Goal: Understand process/instructions

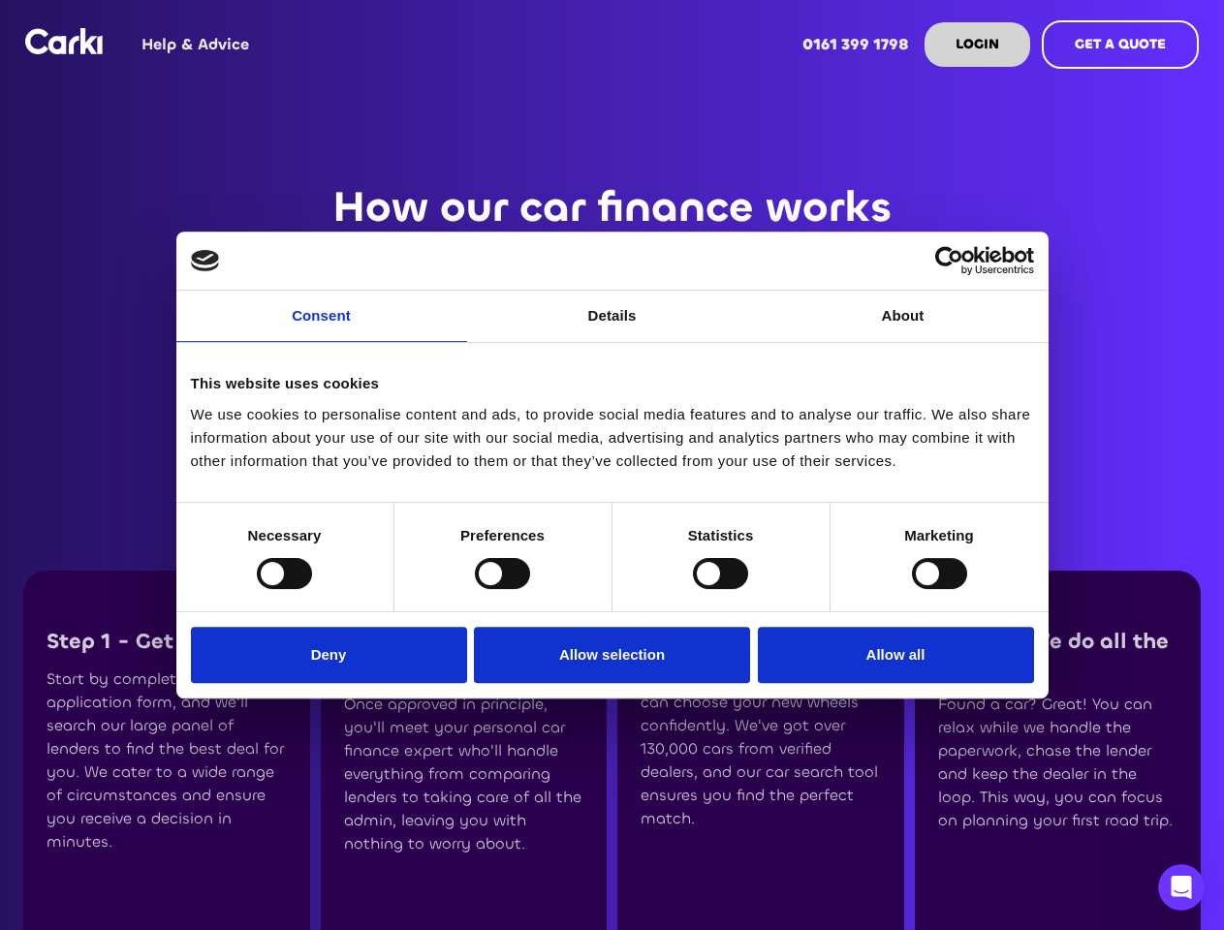
click at [611, 465] on div "We use cookies to personalise content and ads, to provide social media features…" at bounding box center [612, 438] width 843 height 70
click at [322, 328] on link "Consent" at bounding box center [321, 316] width 291 height 51
click at [612, 328] on link "Details" at bounding box center [612, 316] width 291 height 51
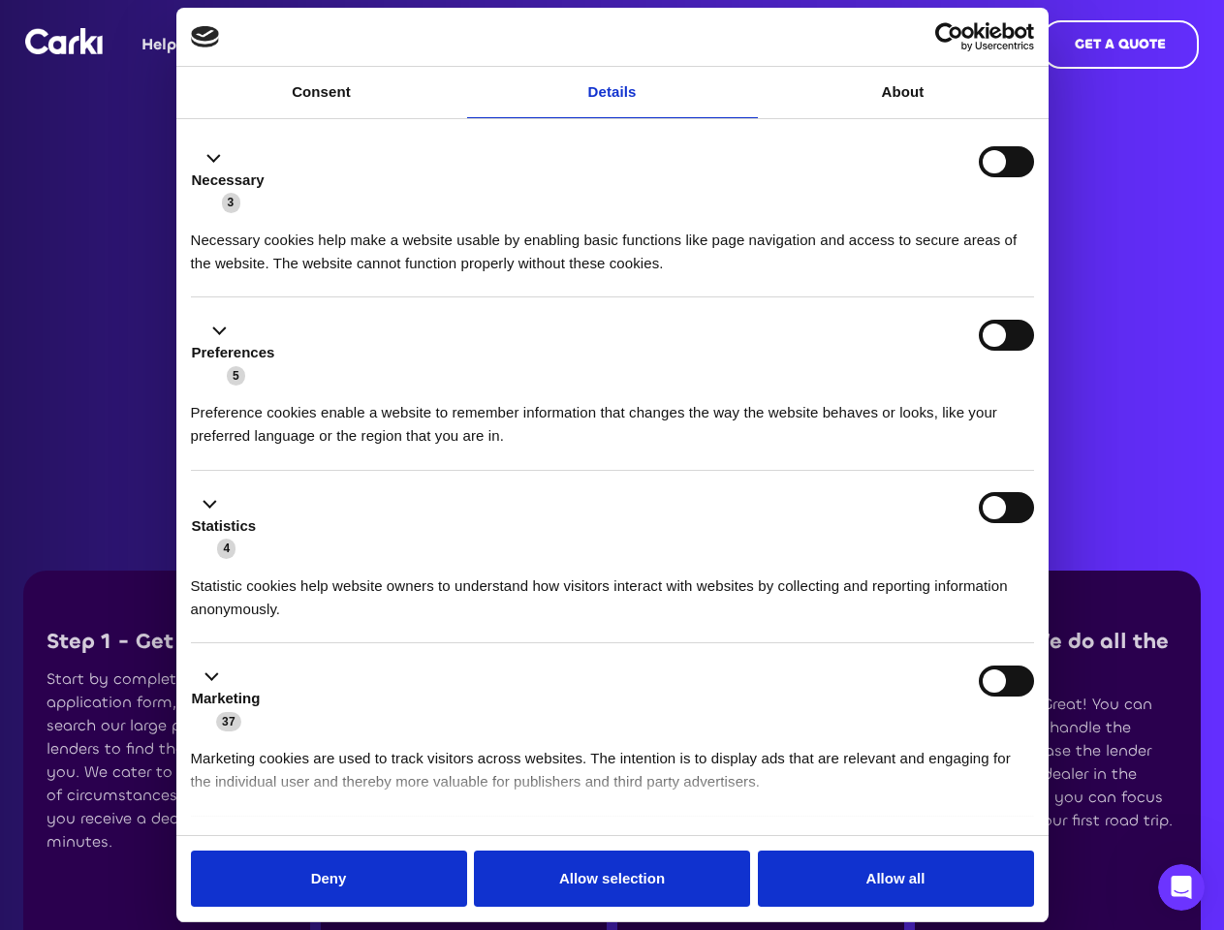
click at [903, 275] on div "Necessary cookies help make a website usable by enabling basic functions like p…" at bounding box center [612, 244] width 843 height 61
click at [284, 573] on li "Statistics 4 Statistic cookies help website owners to understand how visitors i…" at bounding box center [612, 557] width 843 height 173
click at [502, 573] on li "Statistics 4 Statistic cookies help website owners to understand how visitors i…" at bounding box center [612, 557] width 843 height 173
click at [720, 573] on li "Statistics 4 Statistic cookies help website owners to understand how visitors i…" at bounding box center [612, 557] width 843 height 173
click at [939, 573] on li "Statistics 4 Statistic cookies help website owners to understand how visitors i…" at bounding box center [612, 557] width 843 height 173
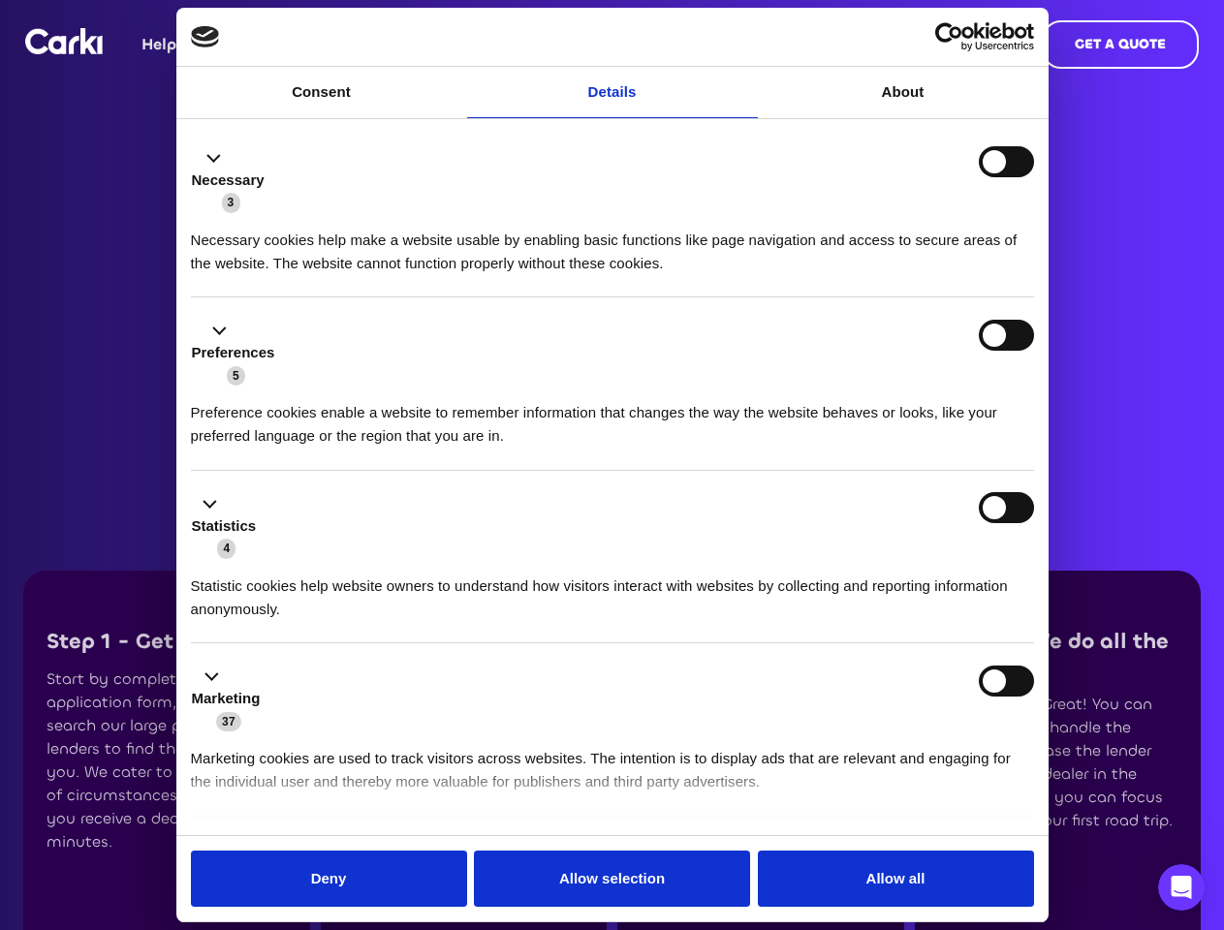
click at [333, 560] on div "Statistics 4" at bounding box center [612, 526] width 843 height 68
click at [612, 560] on div "Statistics 4" at bounding box center [612, 526] width 843 height 68
